Goal: Use online tool/utility

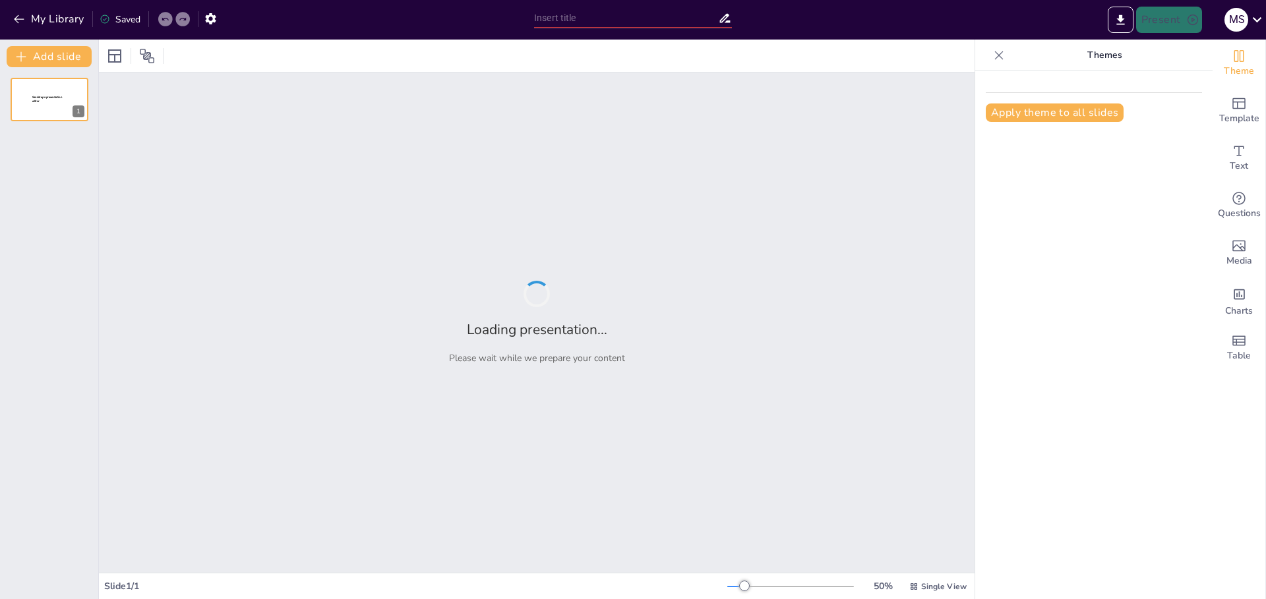
type input "Принципи пројектованја и типологија енергетски ефикасних зграда"
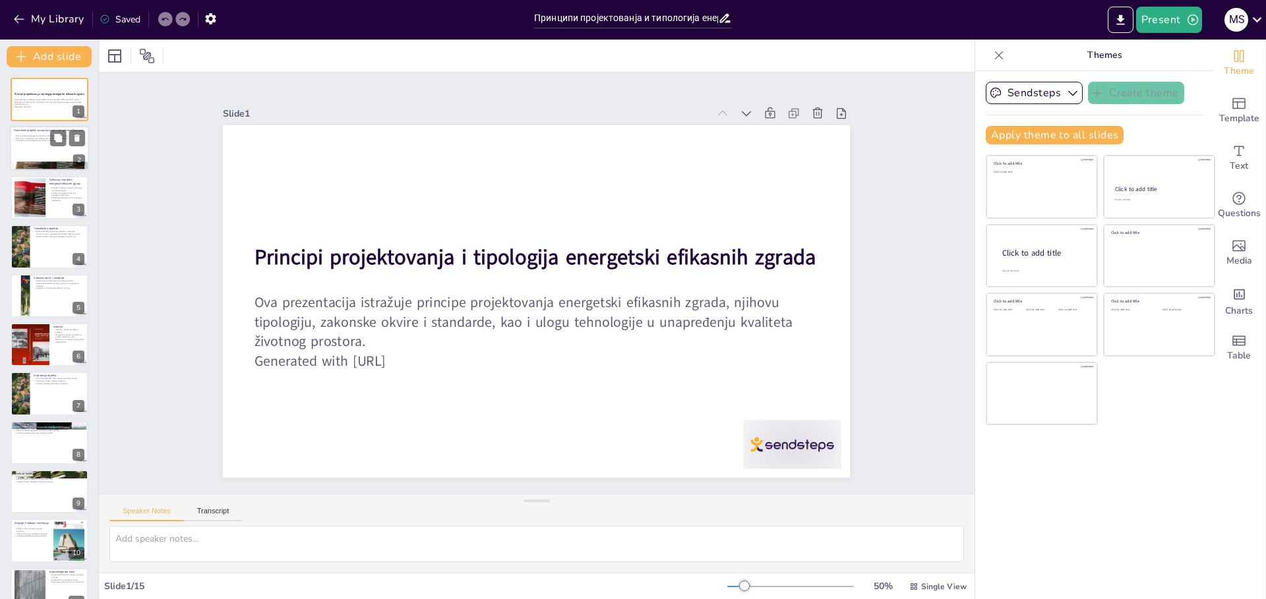
click at [35, 149] on div at bounding box center [49, 149] width 79 height 45
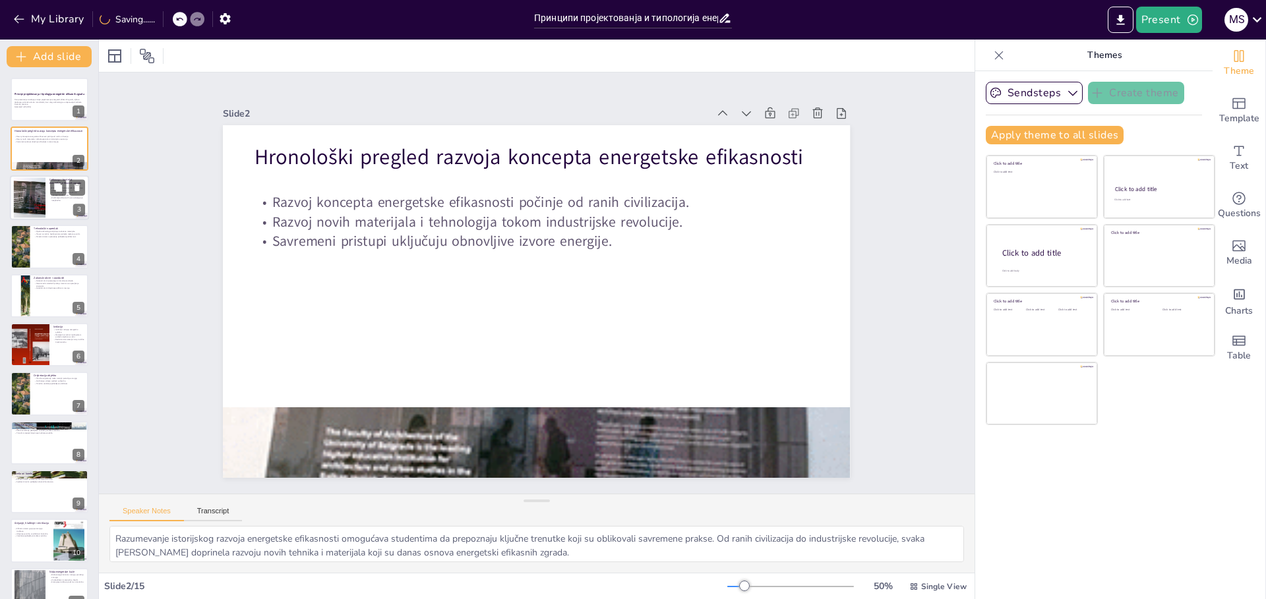
click at [39, 177] on div at bounding box center [29, 197] width 53 height 40
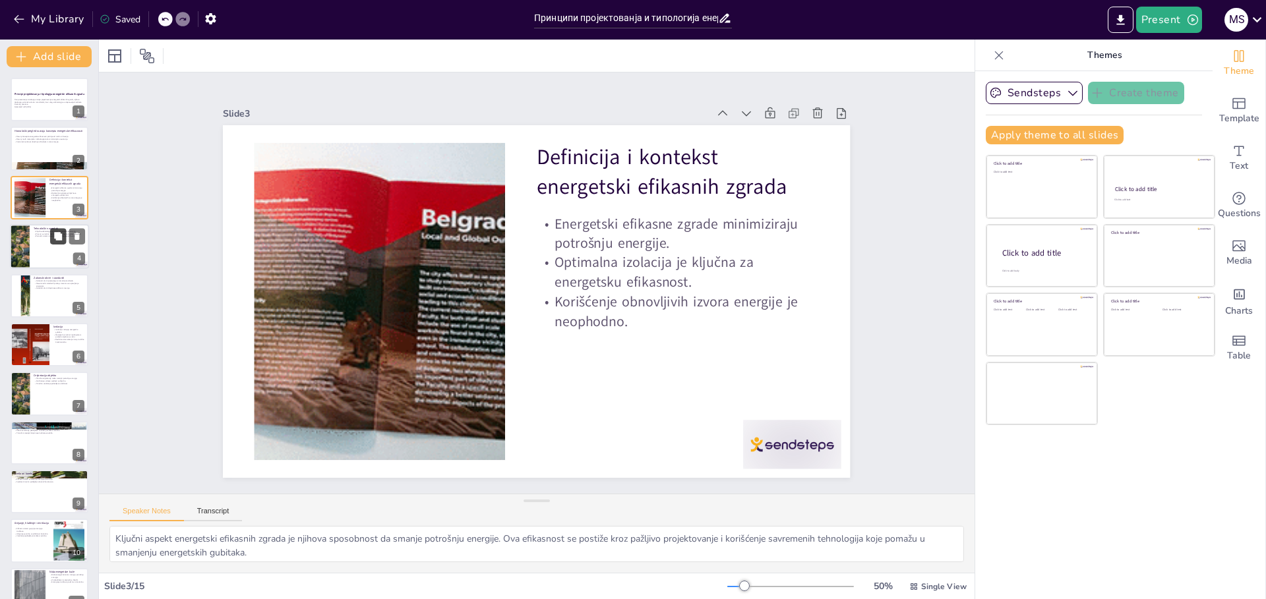
click at [51, 232] on button at bounding box center [58, 237] width 16 height 16
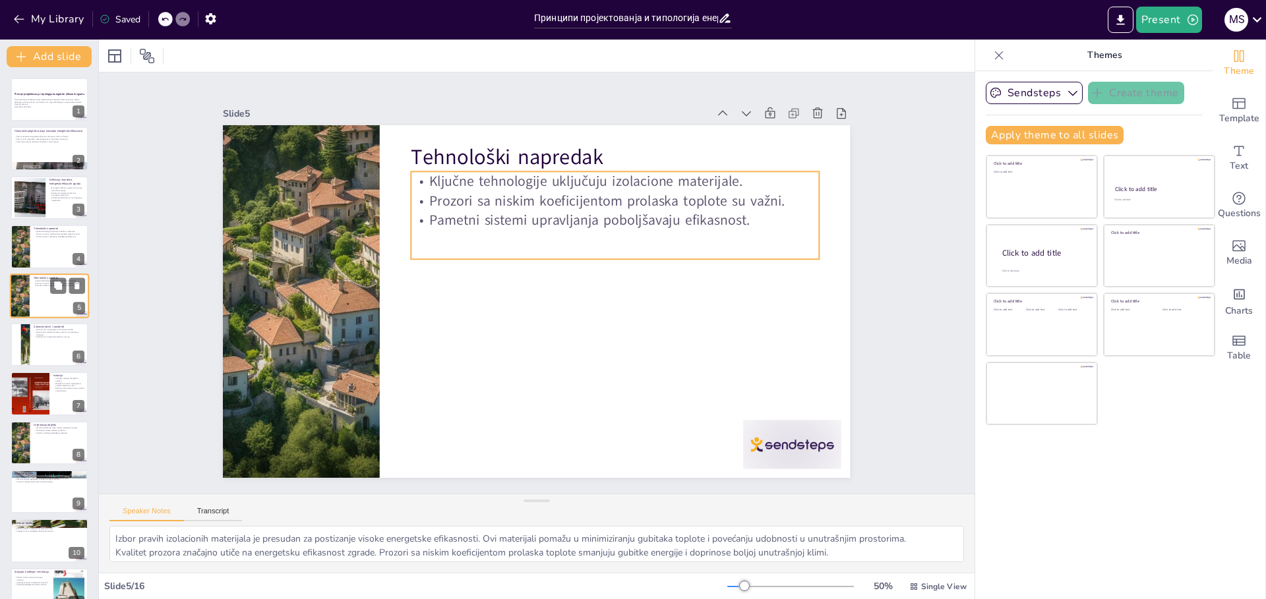
click at [44, 289] on div "Ključne tehnologije uključuju izolacione materijale. Prozori sa niskim koeficij…" at bounding box center [59, 285] width 51 height 11
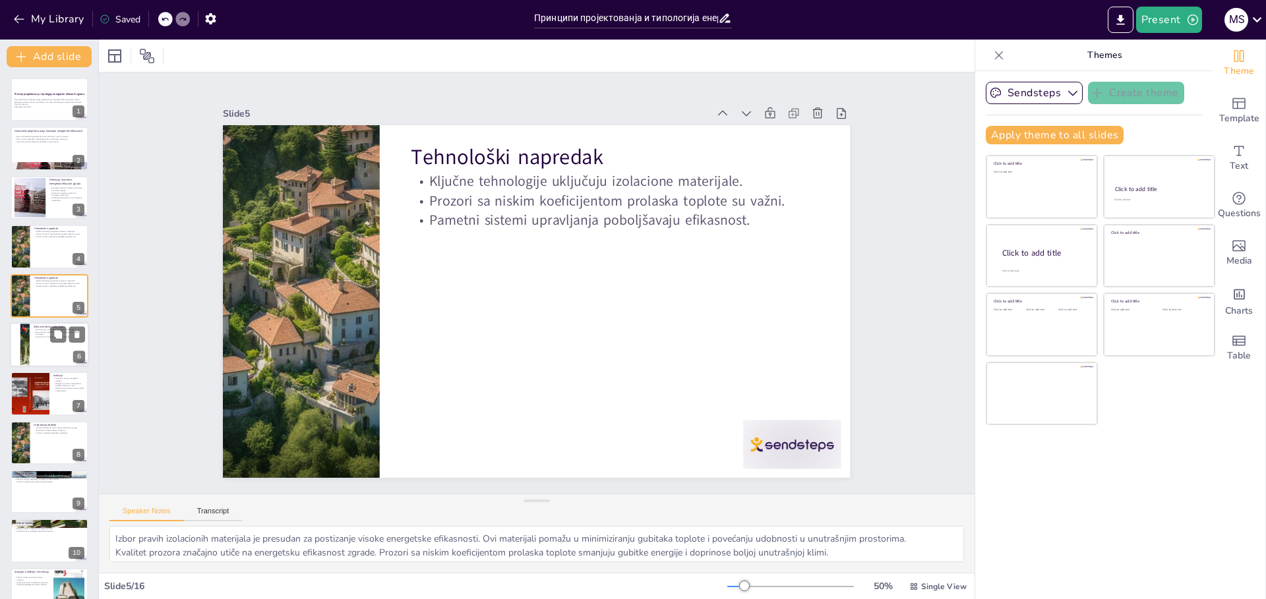
click at [44, 333] on p "Međunarodni standardi pružaju smernice za upravljanje energijom." at bounding box center [59, 333] width 51 height 5
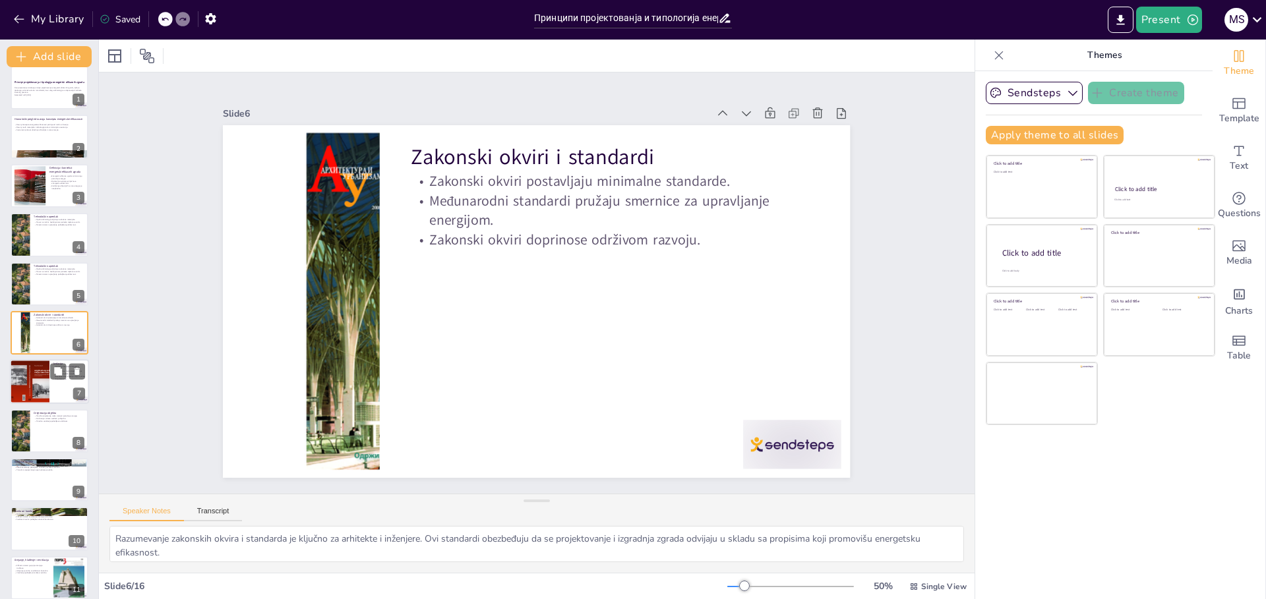
click at [47, 382] on div at bounding box center [29, 382] width 64 height 45
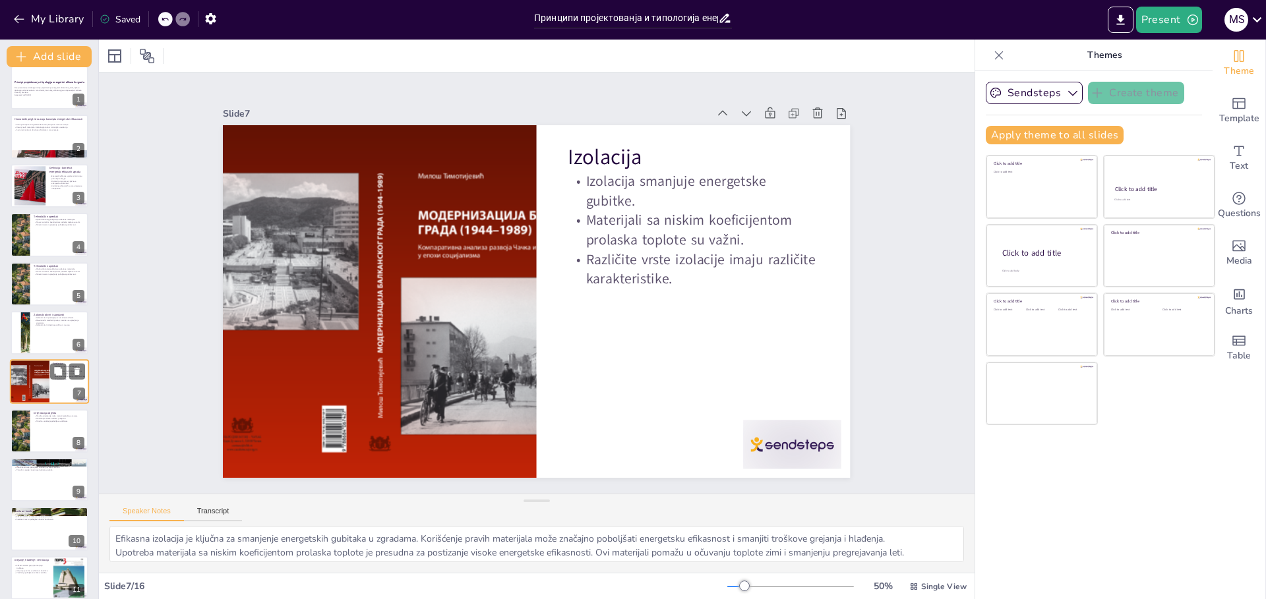
scroll to position [61, 0]
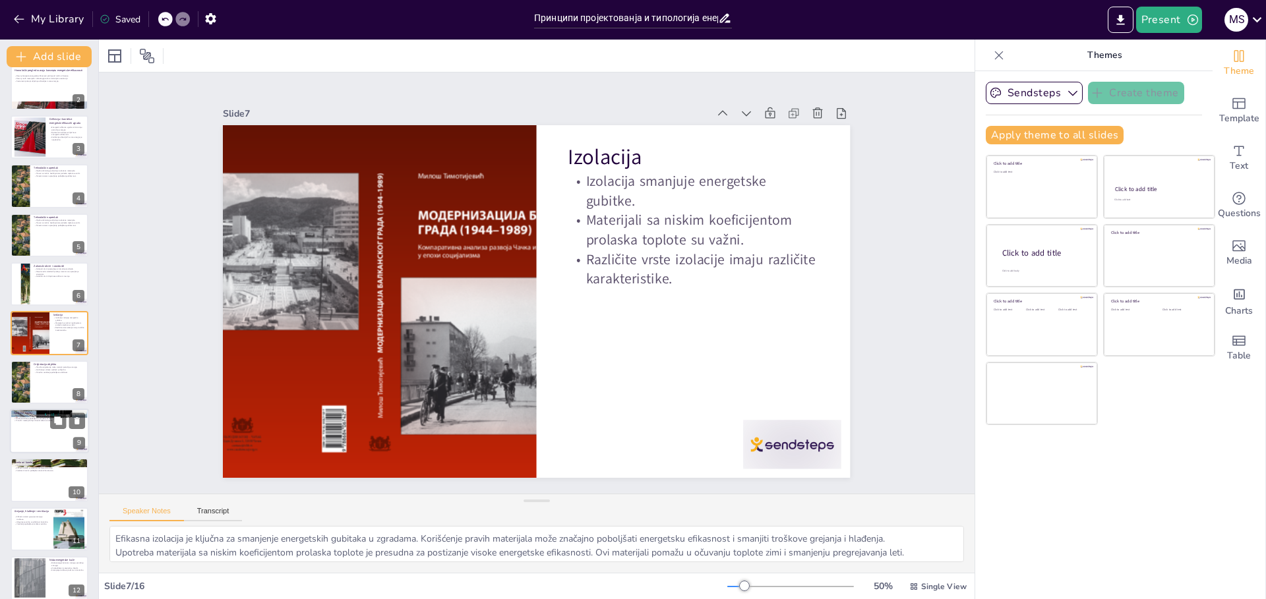
click at [38, 414] on p "Vazdušni komfor" at bounding box center [49, 413] width 71 height 4
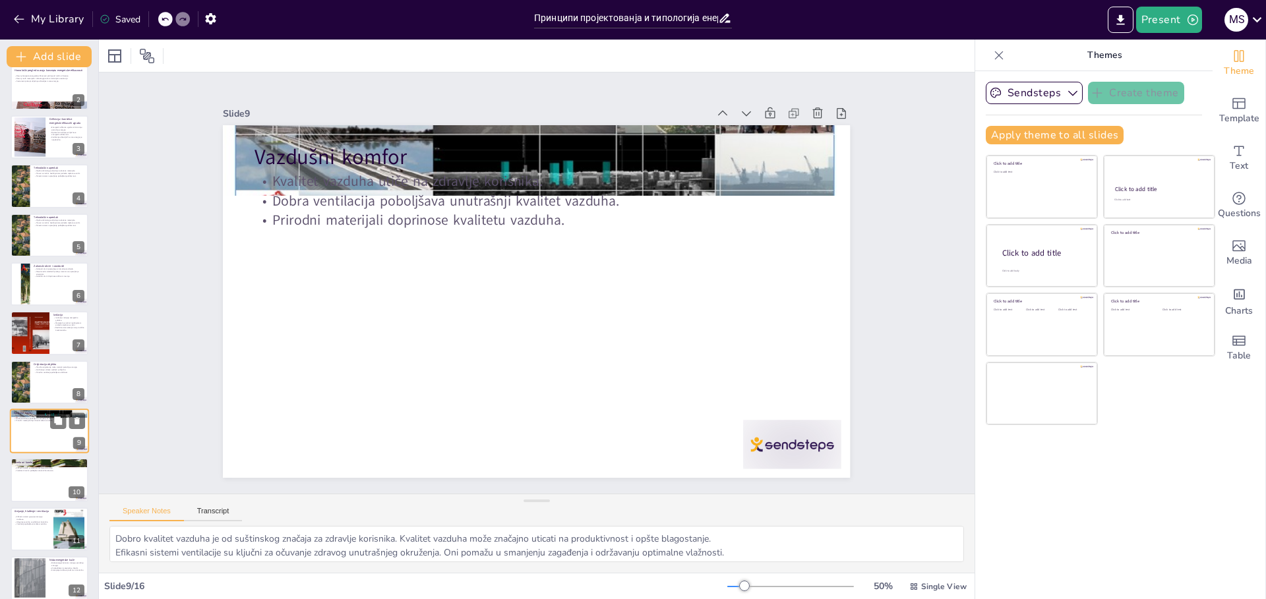
scroll to position [159, 0]
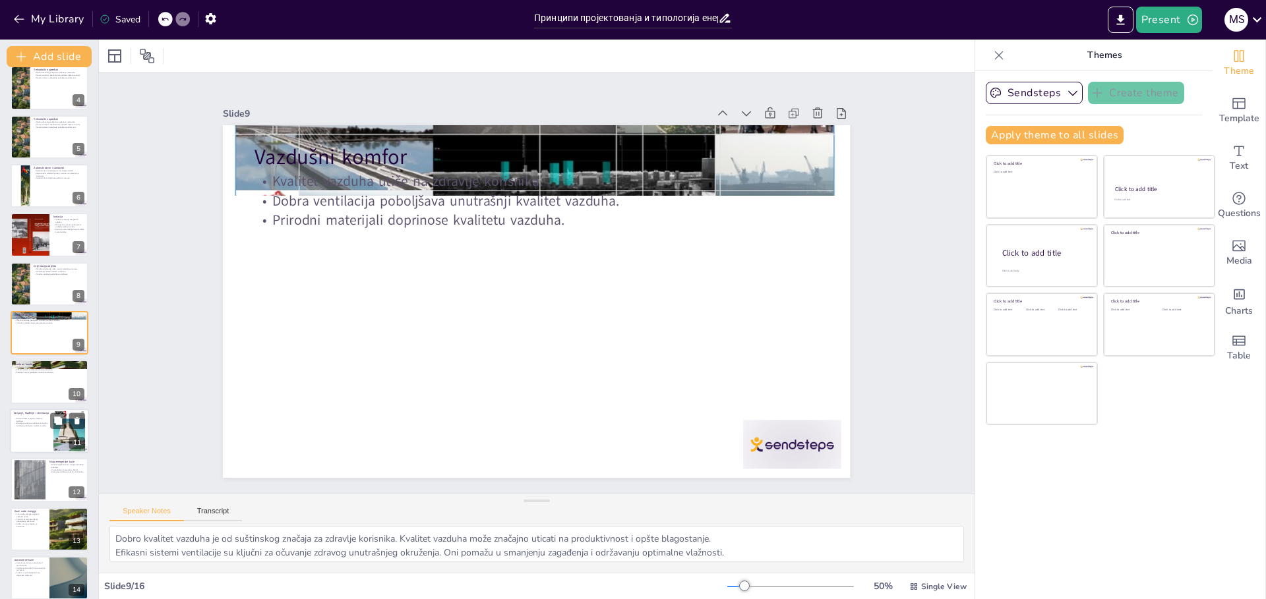
click at [41, 451] on div at bounding box center [49, 431] width 79 height 45
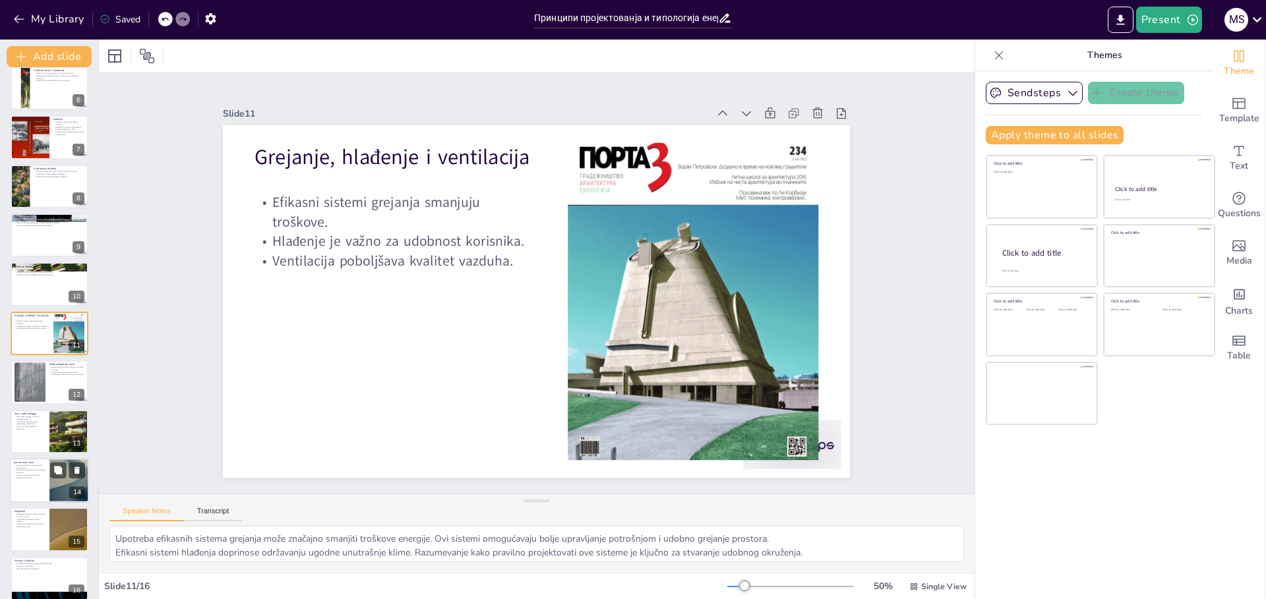
click at [40, 488] on div at bounding box center [49, 480] width 79 height 45
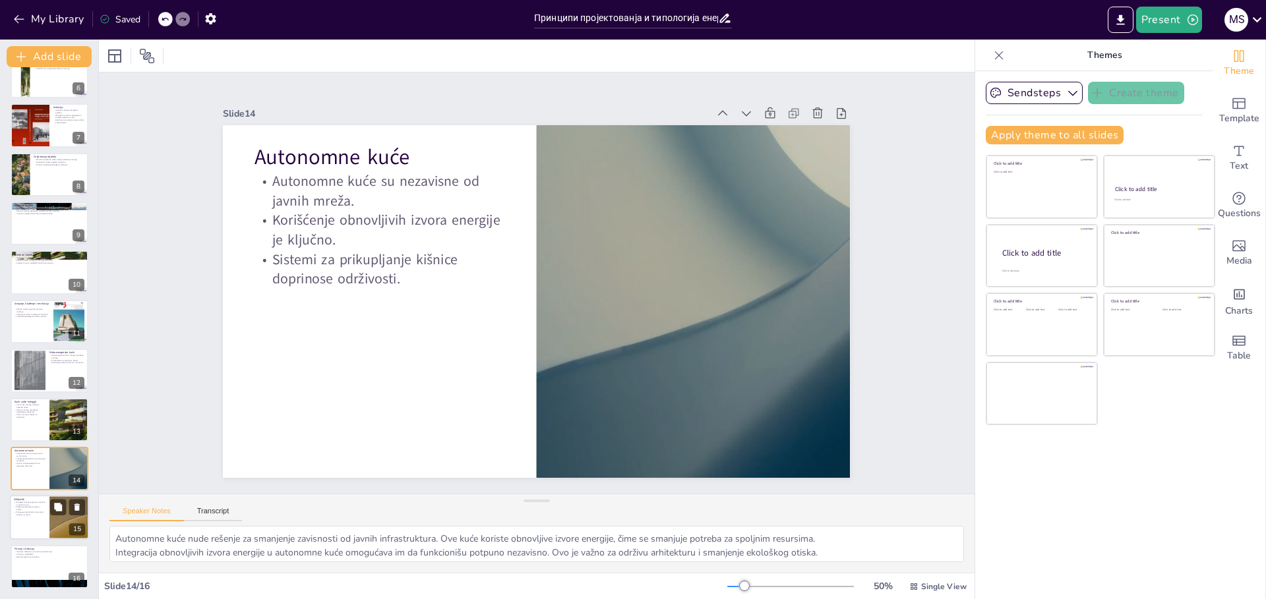
click at [36, 529] on div at bounding box center [49, 518] width 79 height 45
type textarea "Razumevanje kako energetski efikasne zgrade doprinose održivom razvoju je ključ…"
